Goal: Check status: Check status

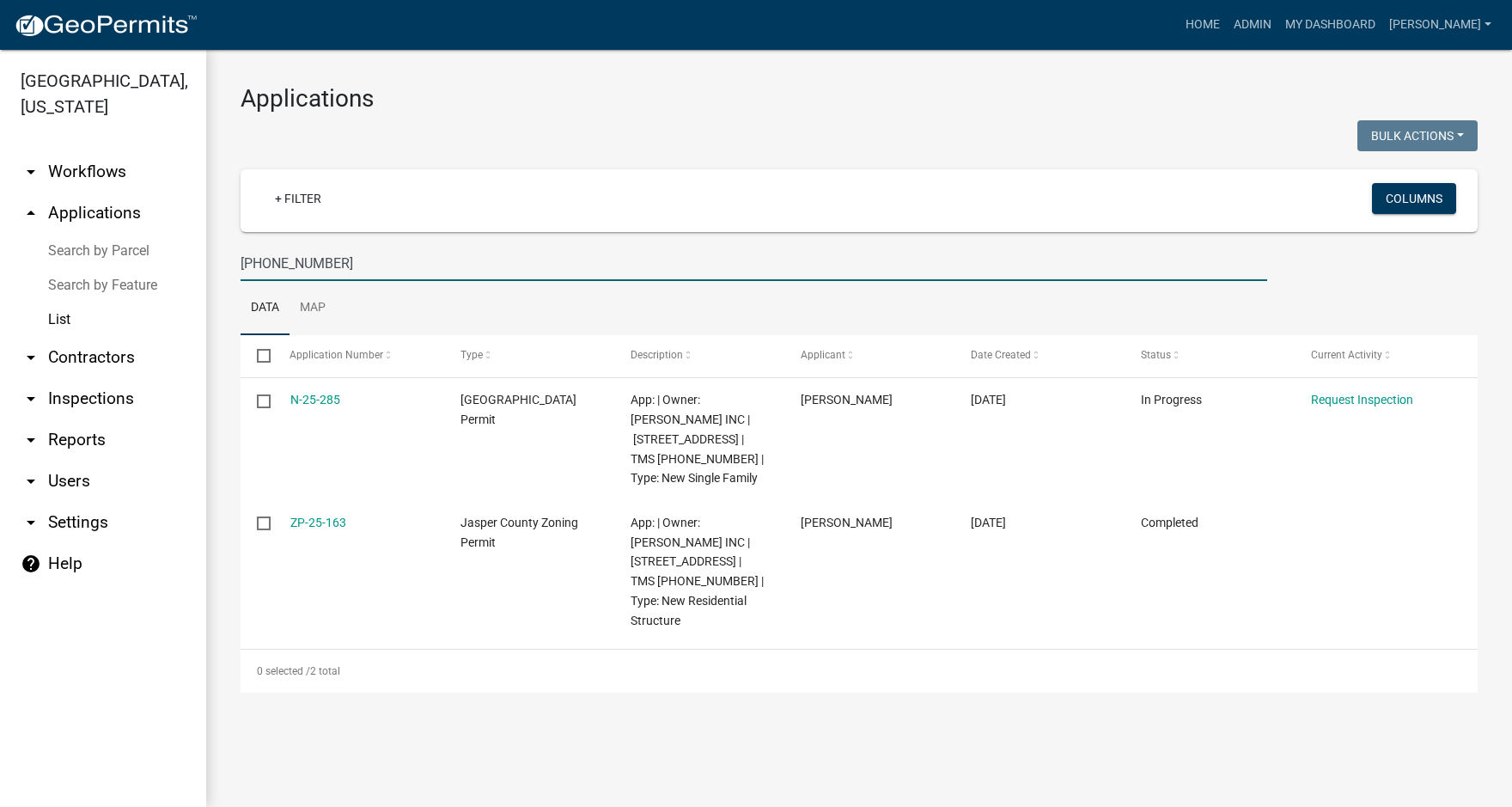
drag, startPoint x: 336, startPoint y: 258, endPoint x: 203, endPoint y: 264, distance: 133.1
click at [203, 264] on div "Jasper County, South Carolina arrow_drop_down Workflows List arrow_drop_up Appl…" at bounding box center [756, 429] width 1512 height 758
type input "23 dove"
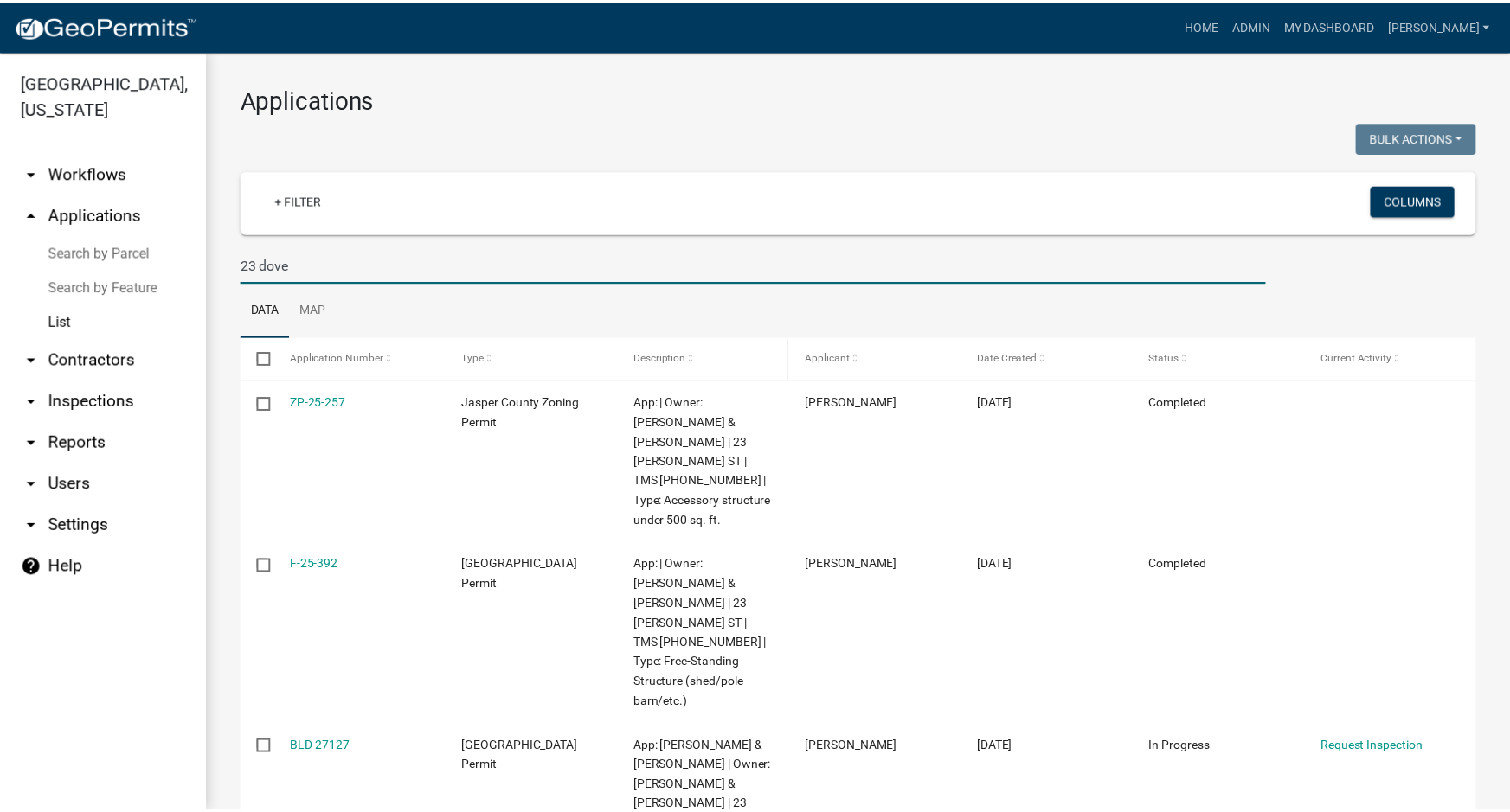
scroll to position [82, 0]
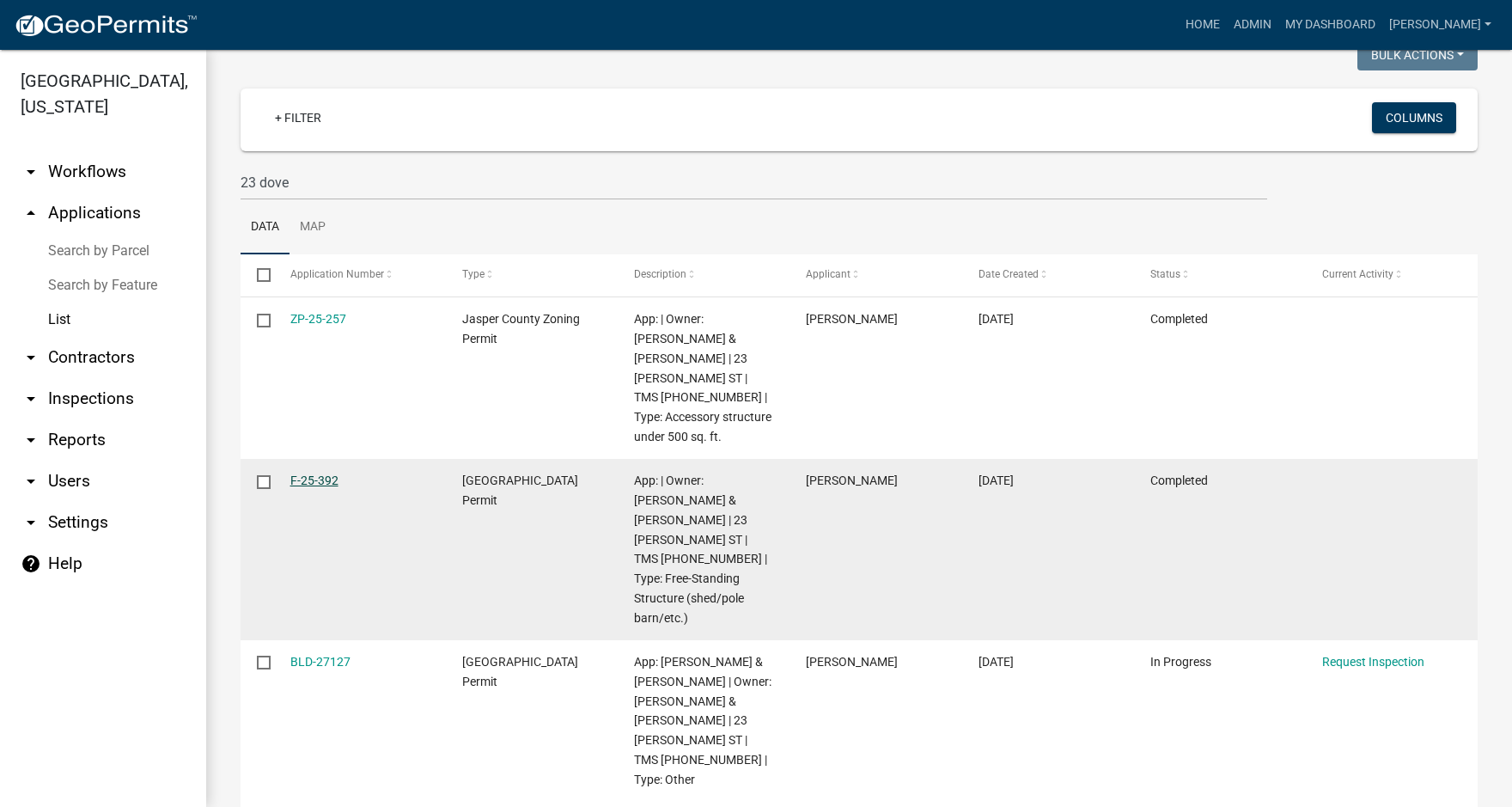
click at [307, 474] on link "F-25-392" at bounding box center [315, 481] width 48 height 14
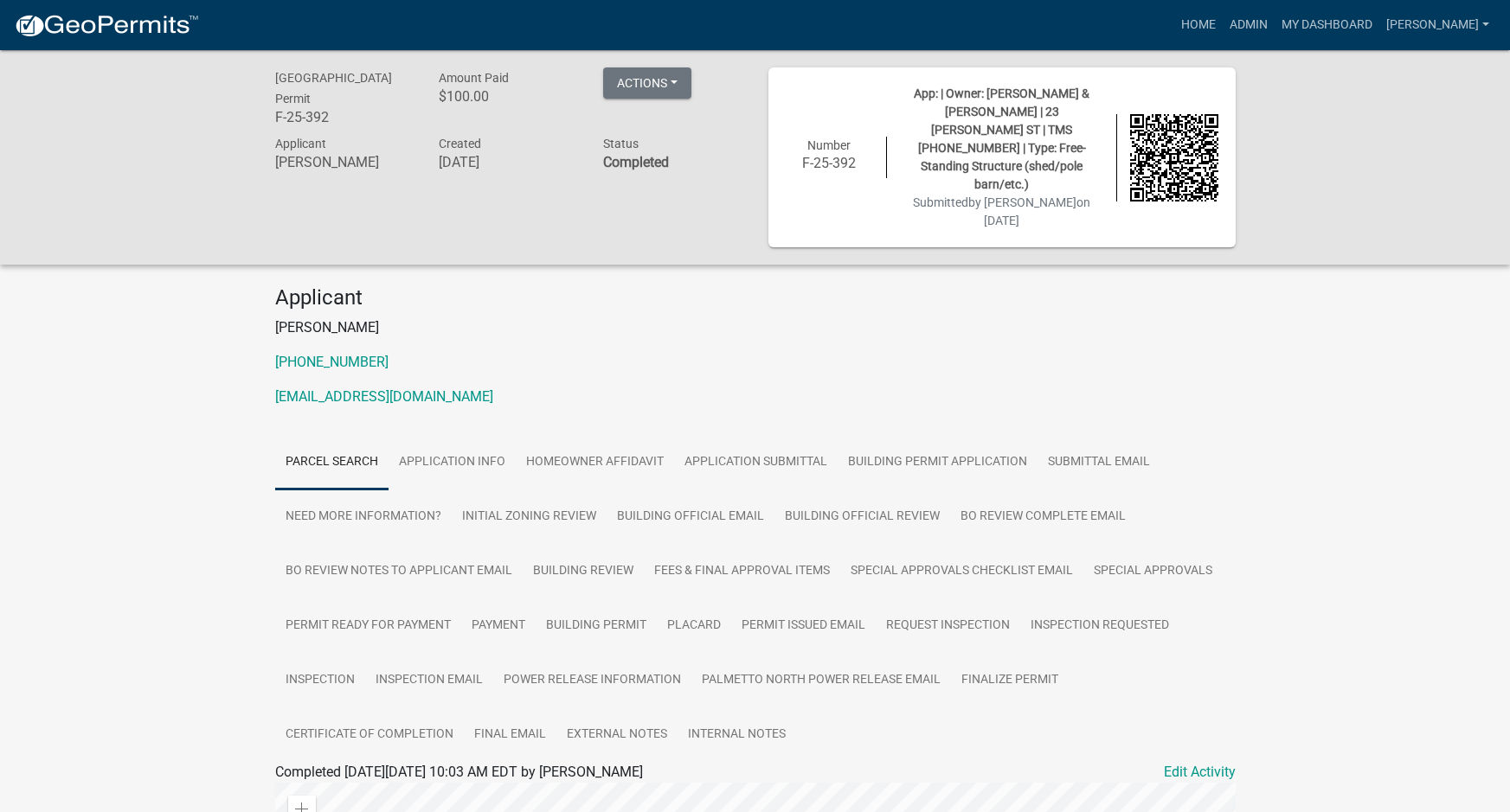
scroll to position [86, 0]
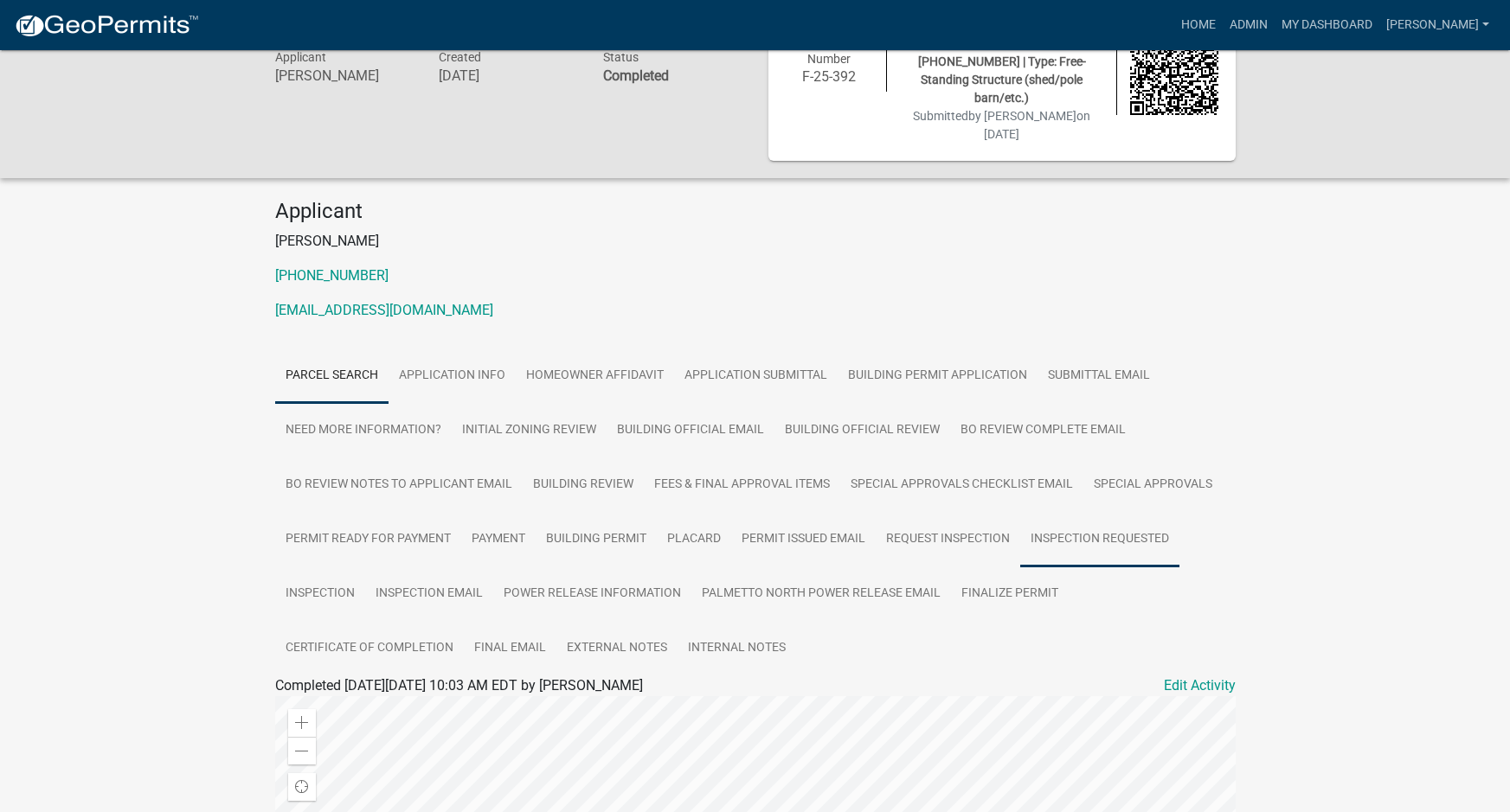
click at [1098, 512] on link "Inspection Requested" at bounding box center [1100, 539] width 159 height 55
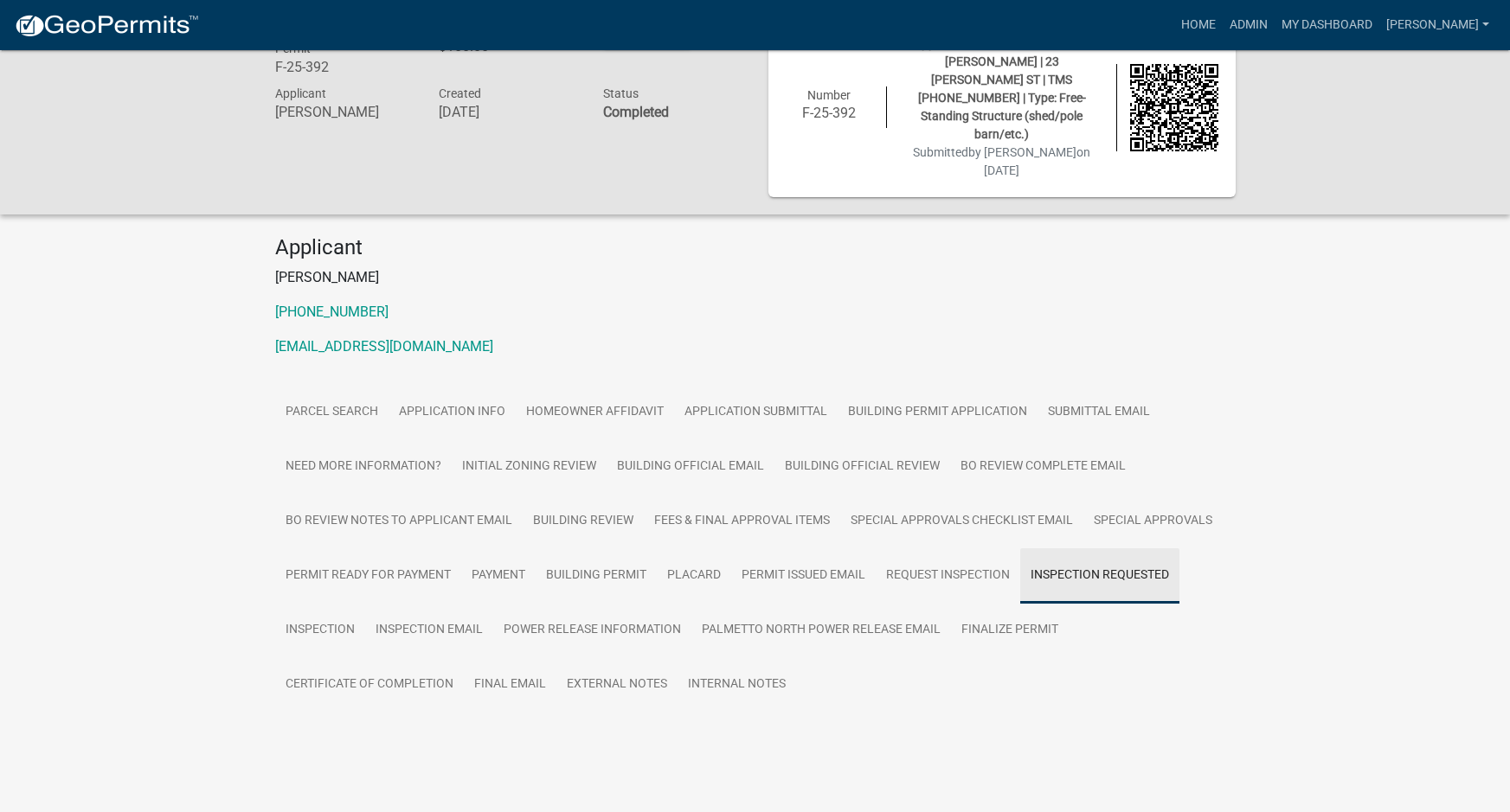
scroll to position [51, 0]
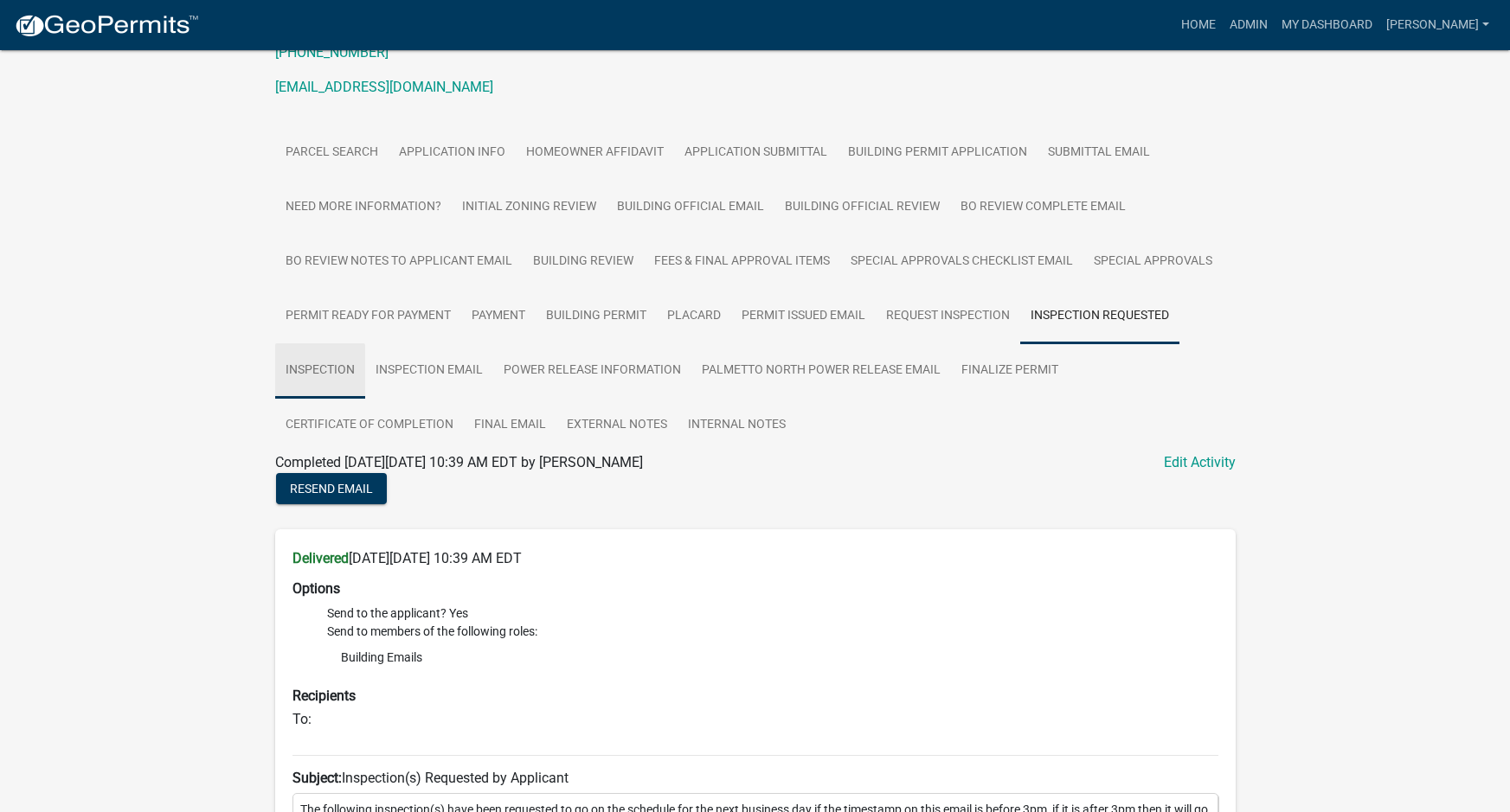
click at [325, 344] on link "Inspection" at bounding box center [320, 371] width 90 height 55
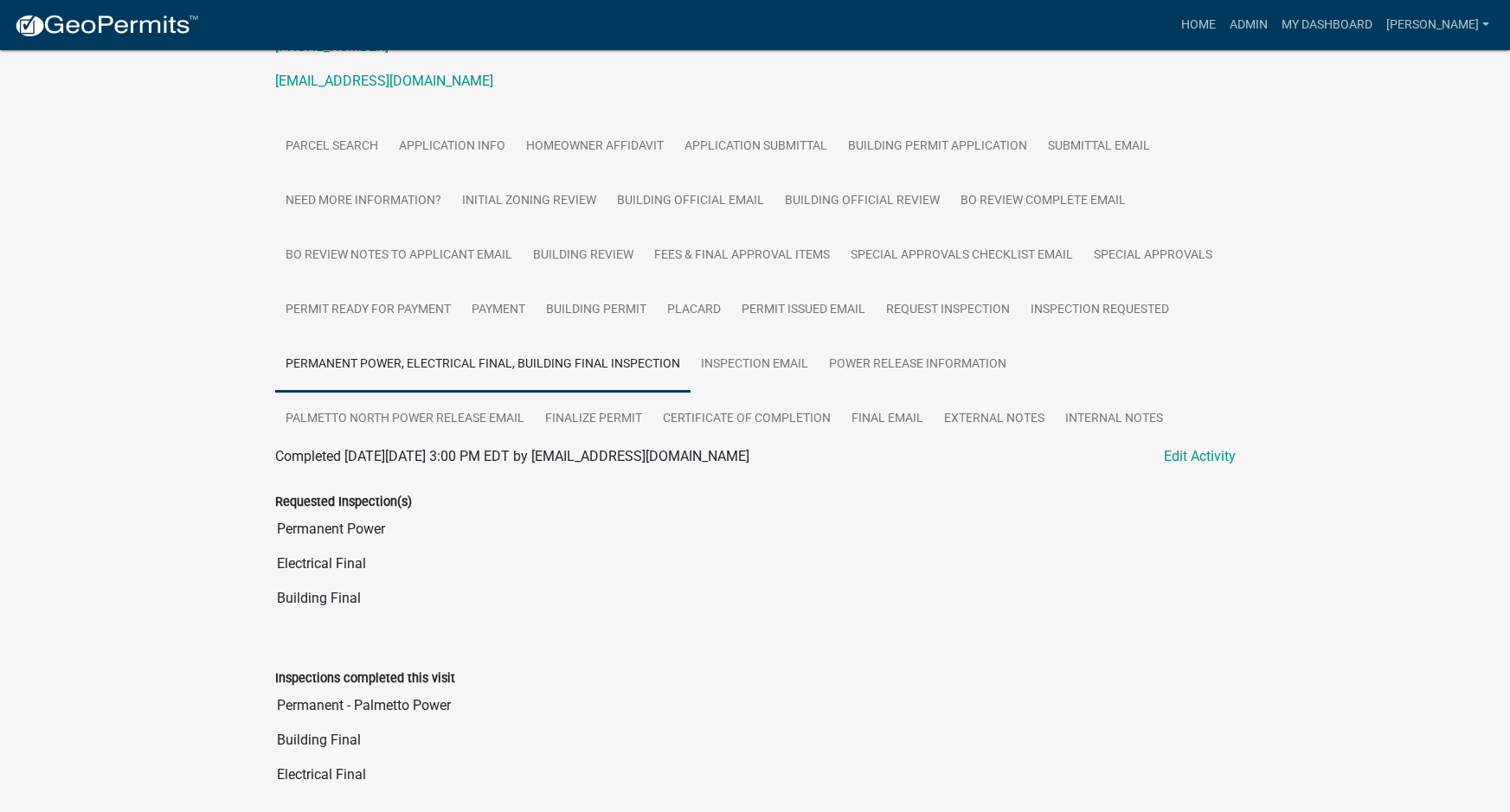
scroll to position [310, 0]
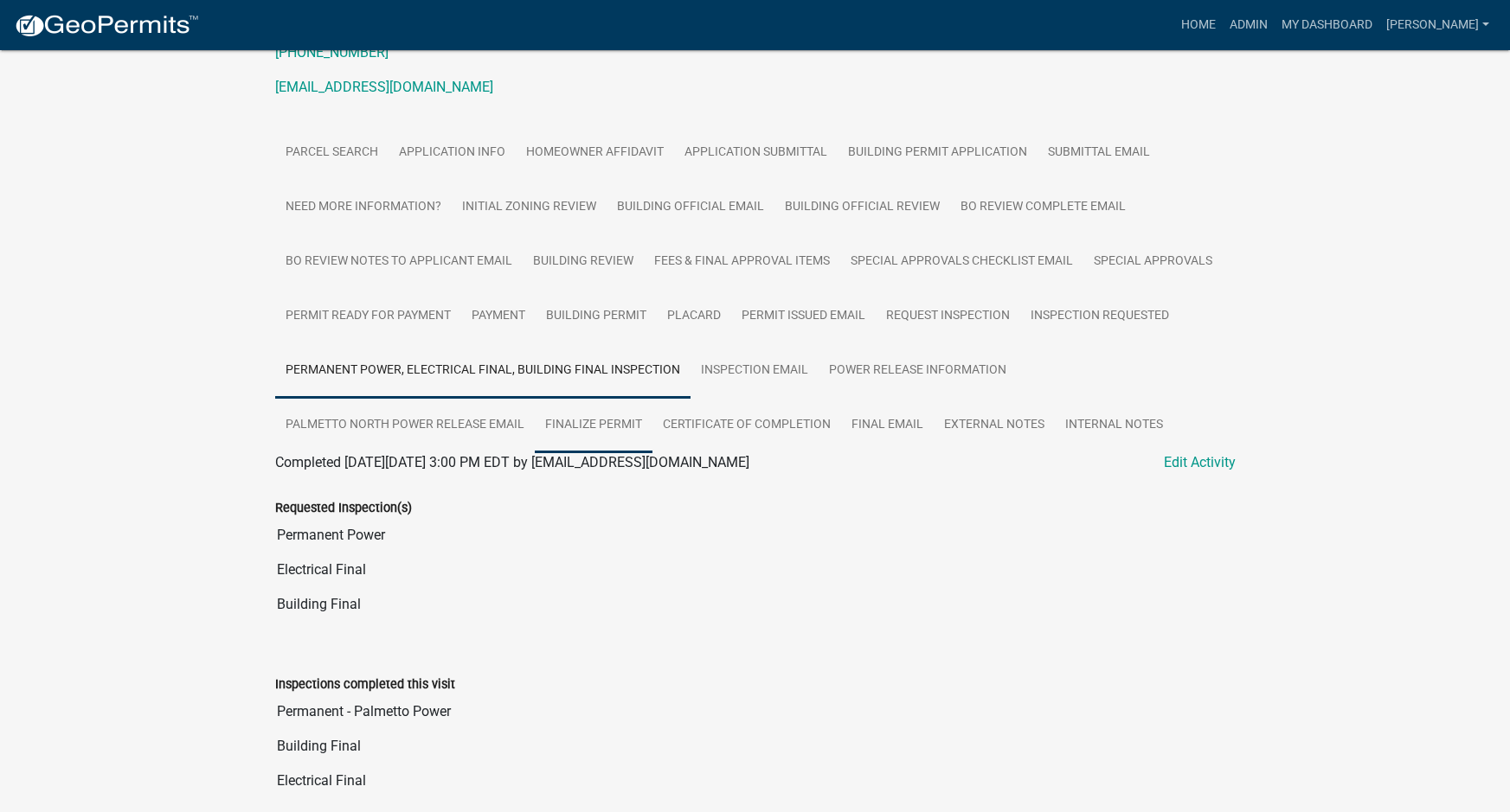
click at [594, 398] on link "Finalize Permit" at bounding box center [593, 425] width 118 height 55
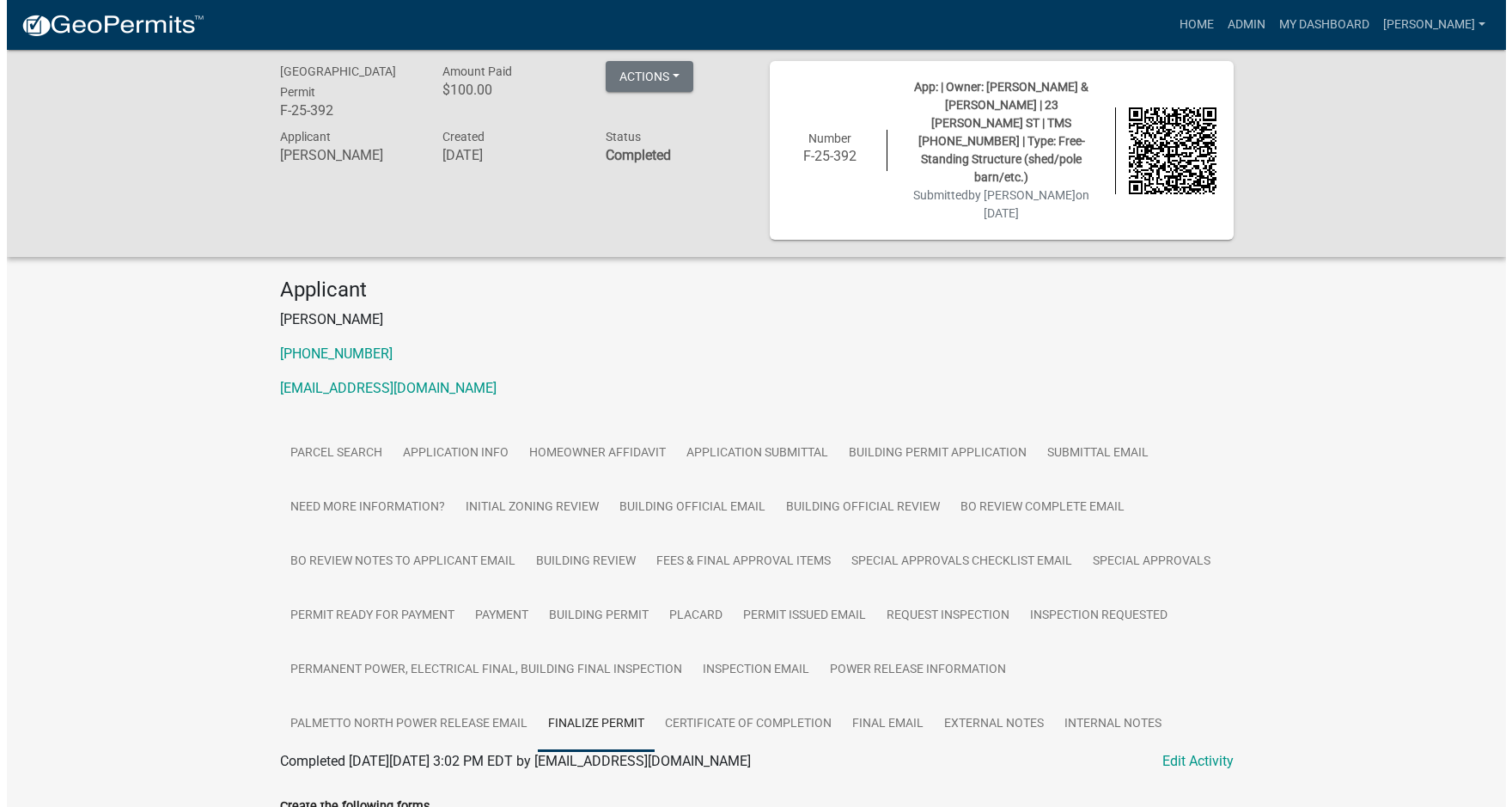
scroll to position [0, 0]
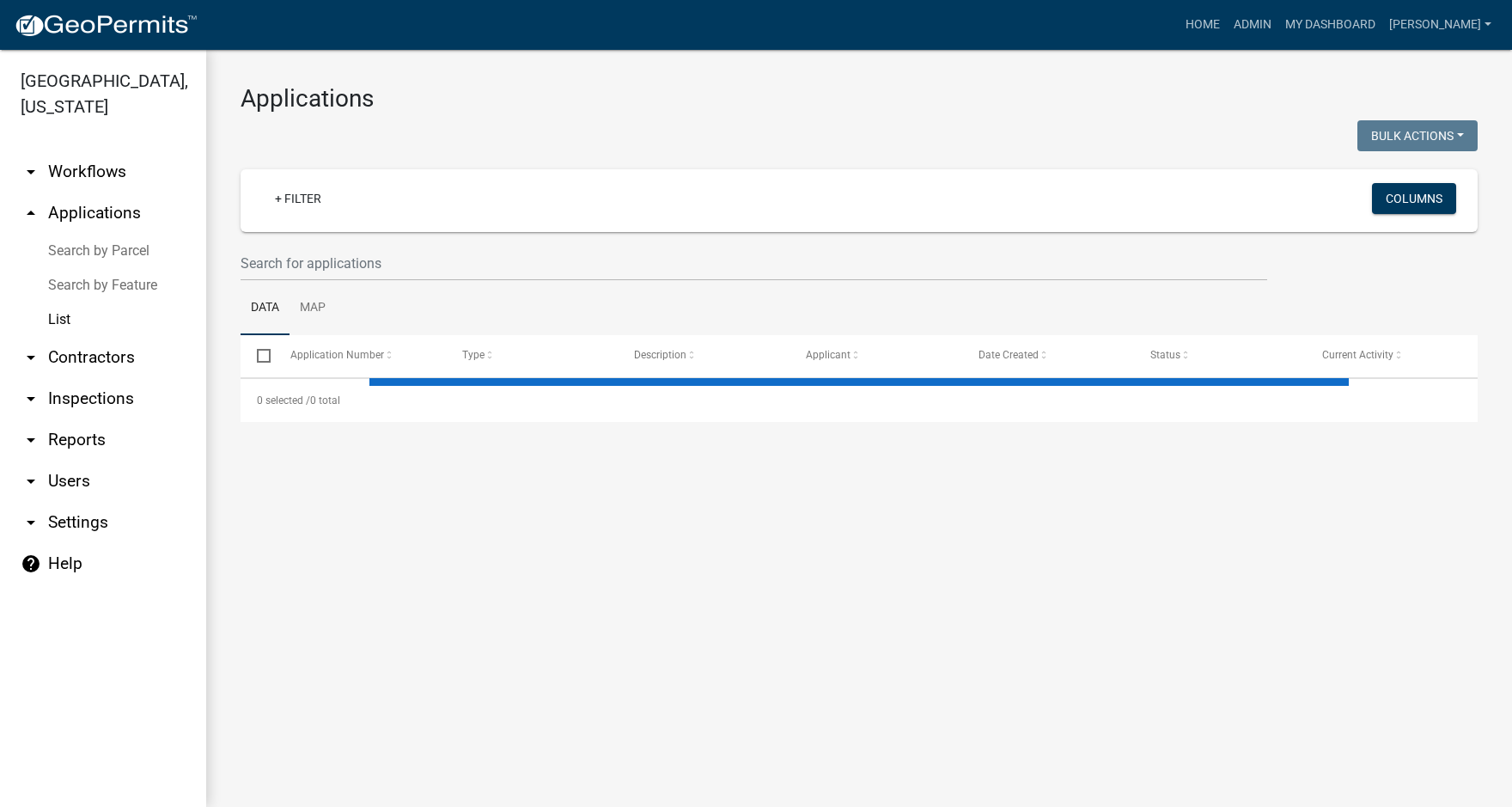
select select "3: 100"
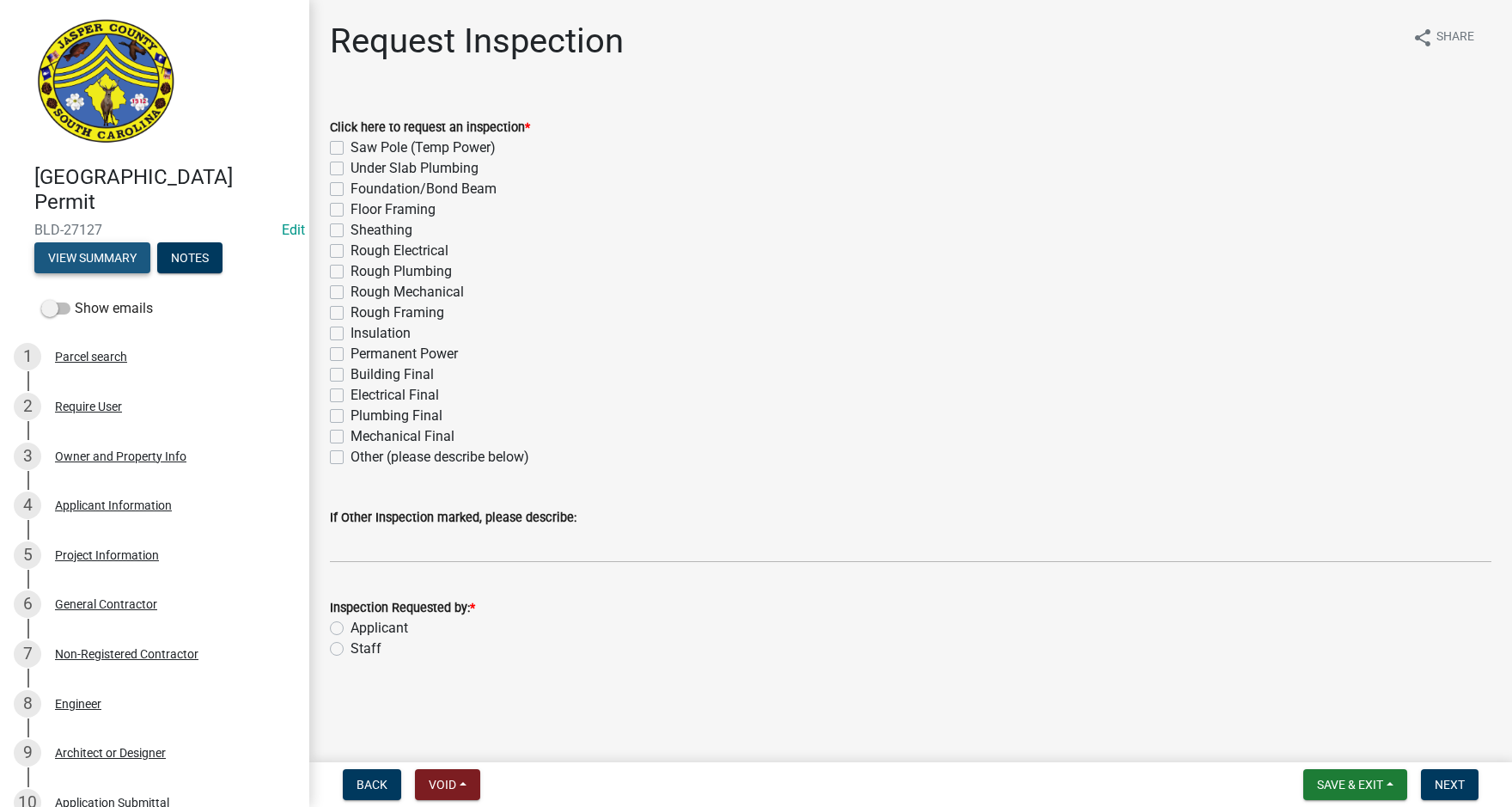
click at [99, 256] on button "View Summary" at bounding box center [93, 258] width 116 height 31
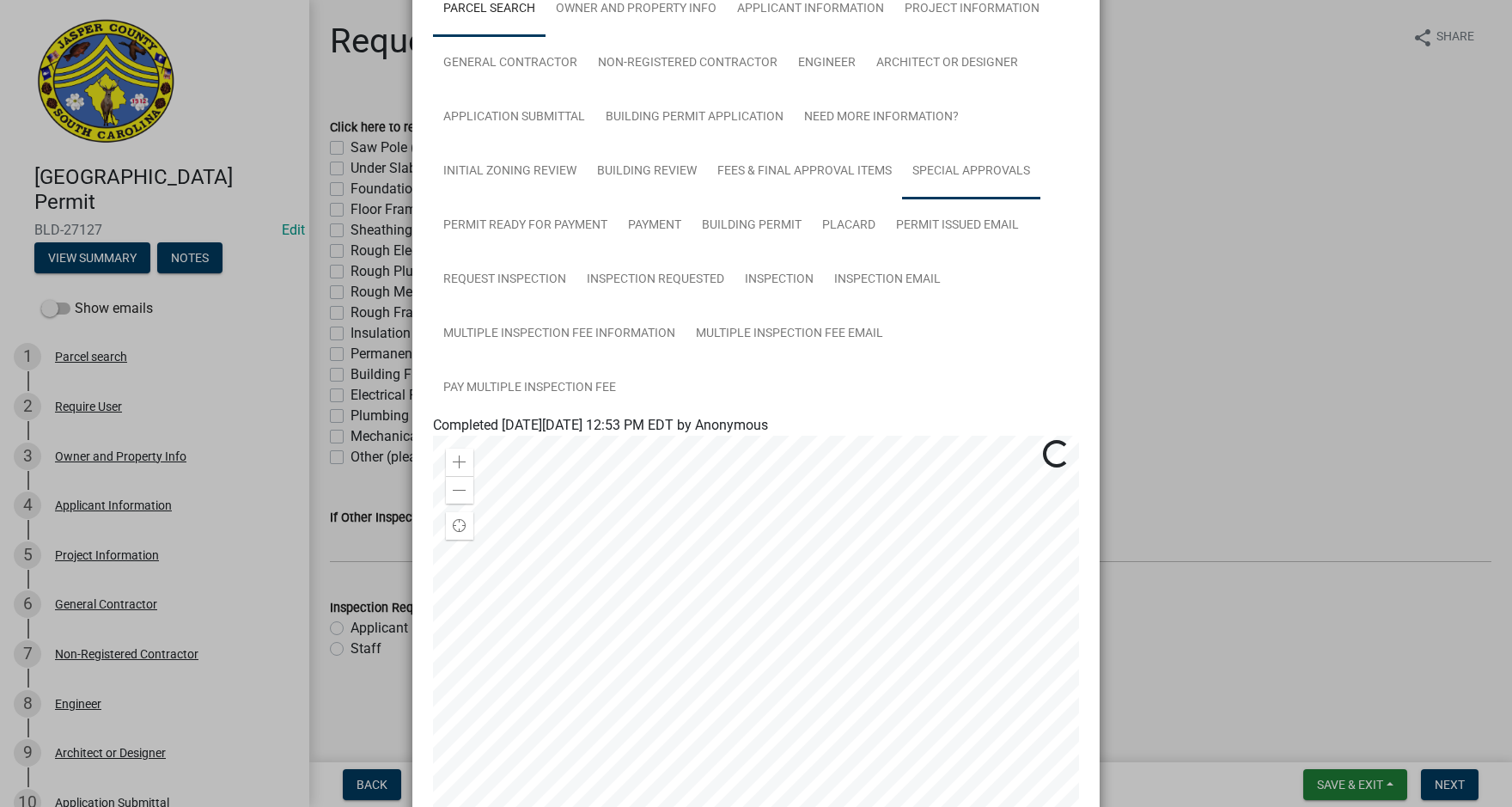
scroll to position [172, 0]
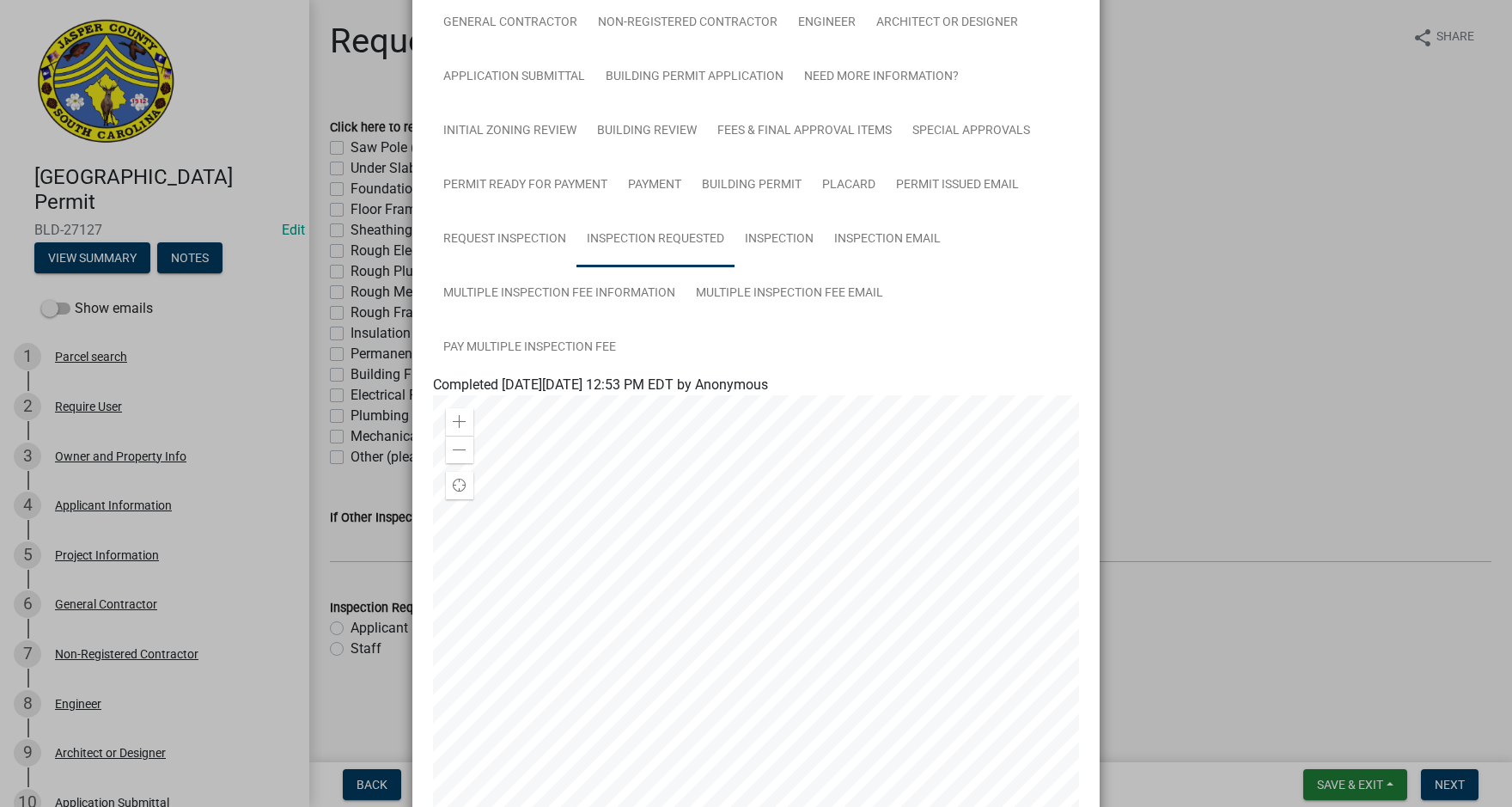
click at [643, 241] on link "Inspection Requested" at bounding box center [656, 239] width 158 height 55
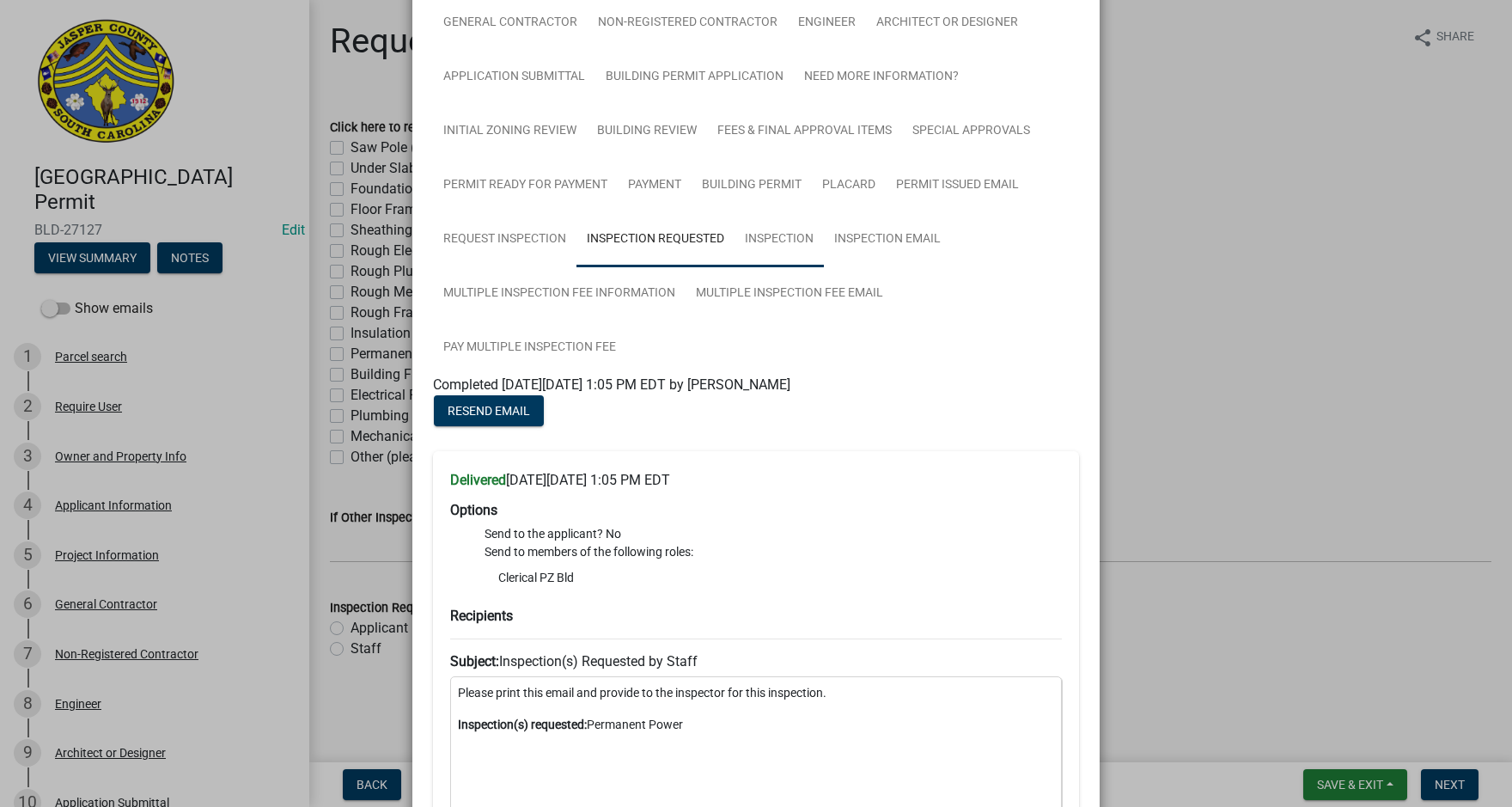
click at [772, 248] on link "Inspection" at bounding box center [779, 239] width 90 height 55
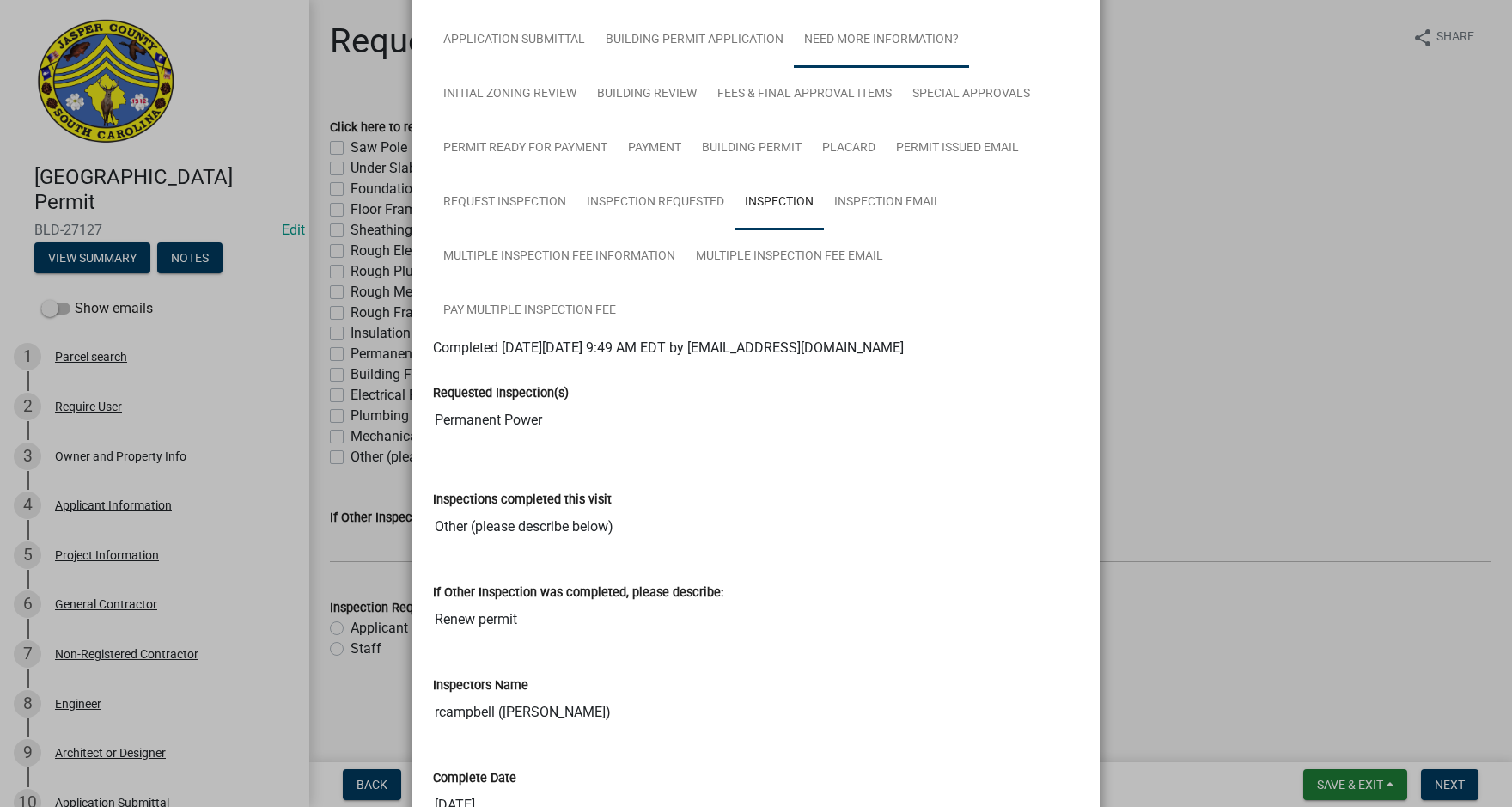
scroll to position [0, 0]
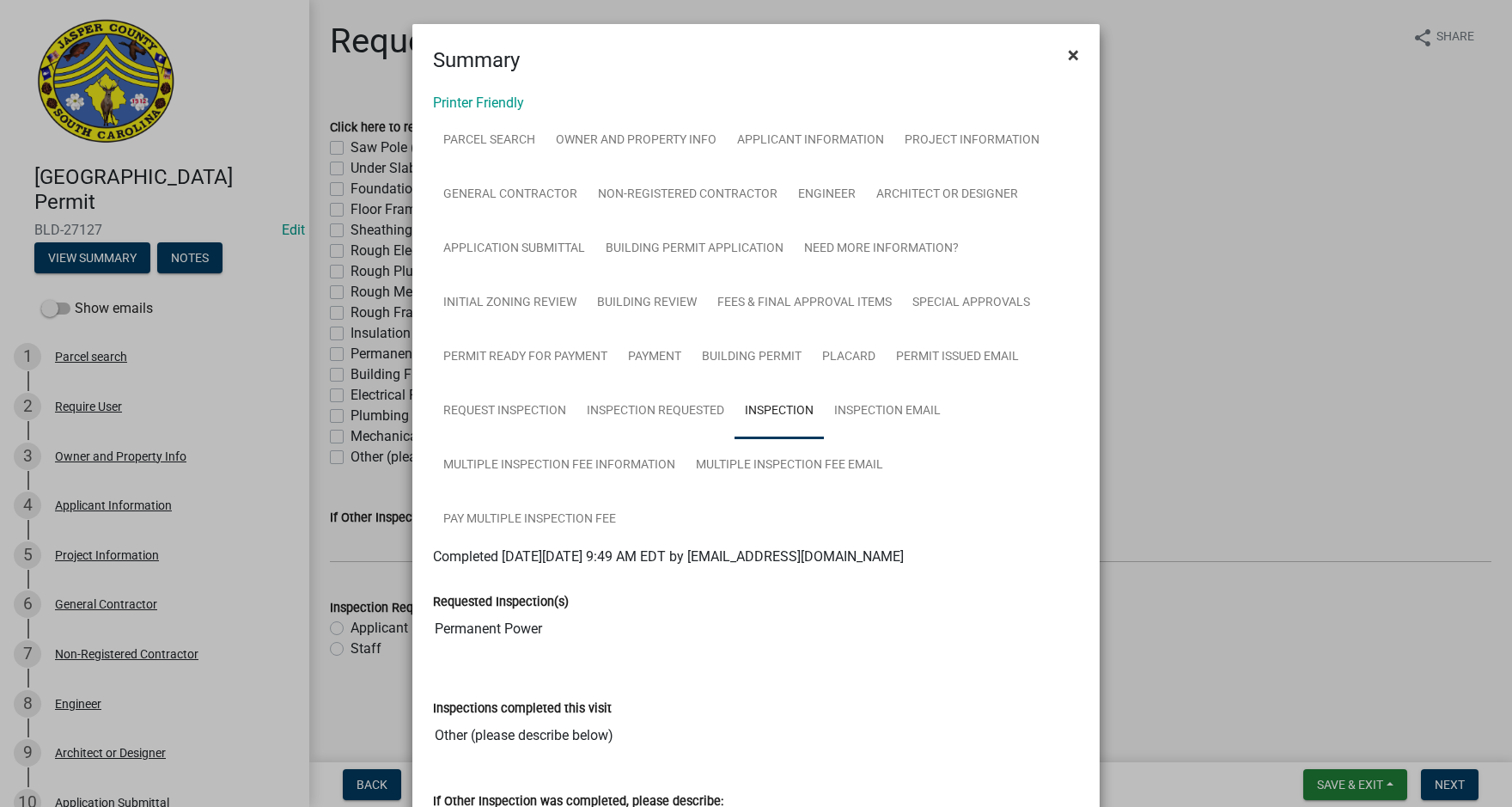
click at [1072, 50] on span "×" at bounding box center [1074, 55] width 12 height 24
